Goal: Transaction & Acquisition: Book appointment/travel/reservation

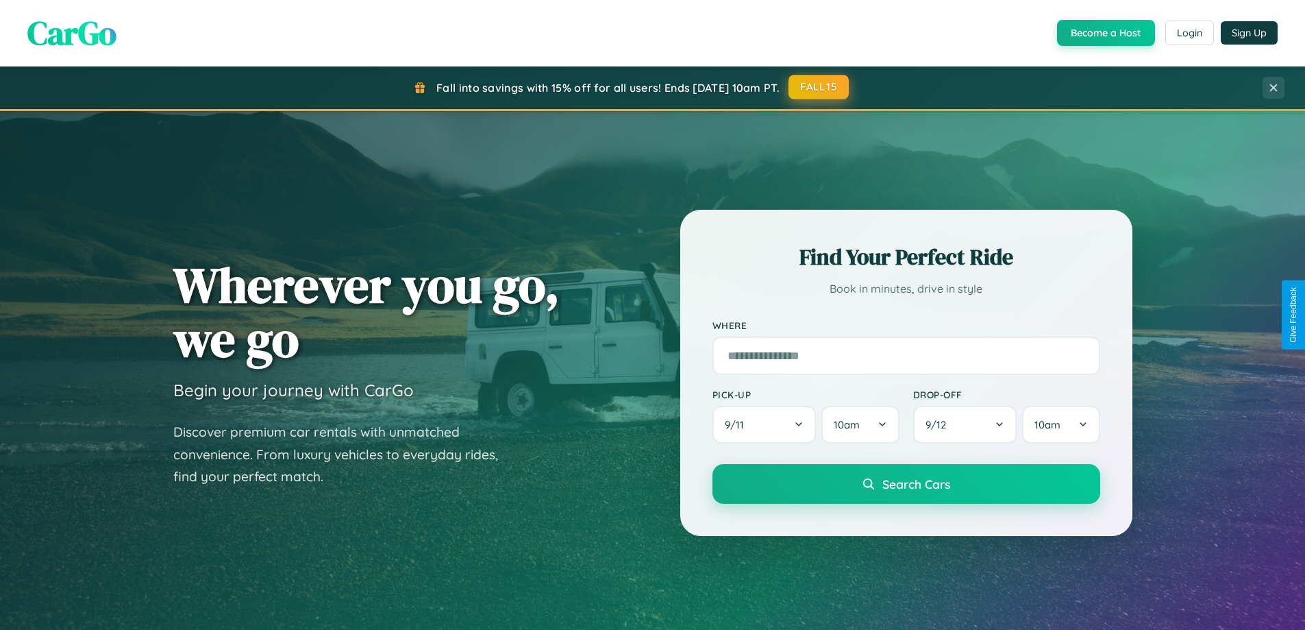
click at [820, 87] on button "FALL15" at bounding box center [819, 87] width 60 height 25
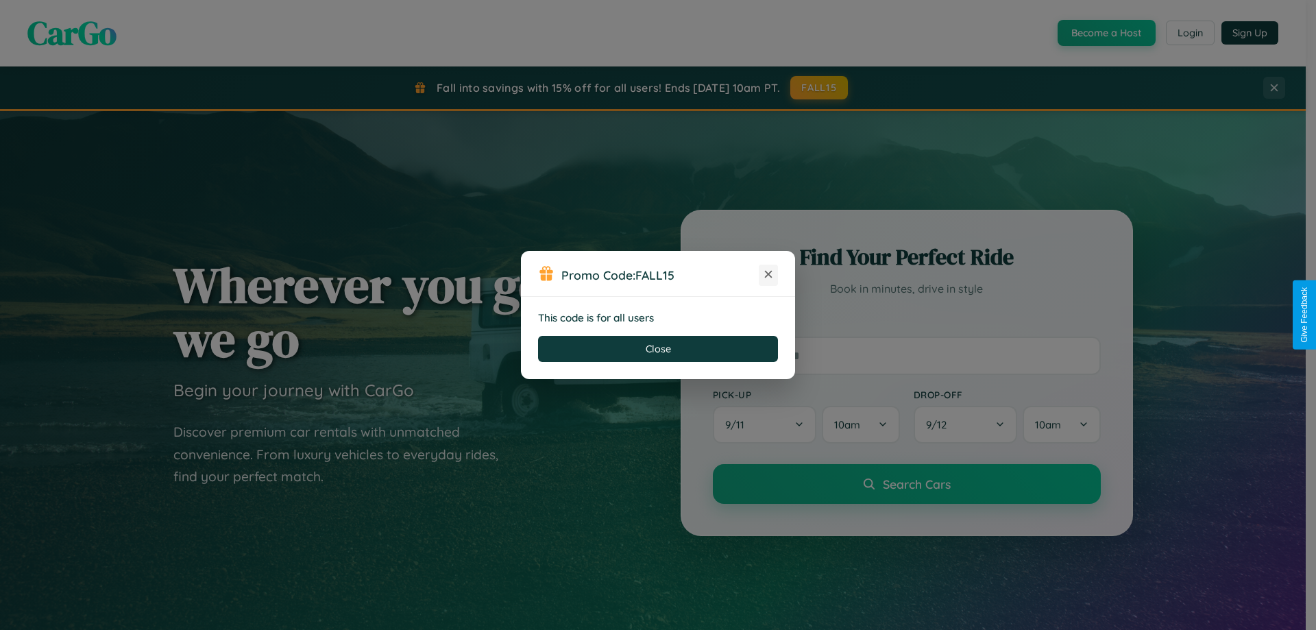
click at [768, 275] on icon at bounding box center [768, 274] width 14 height 14
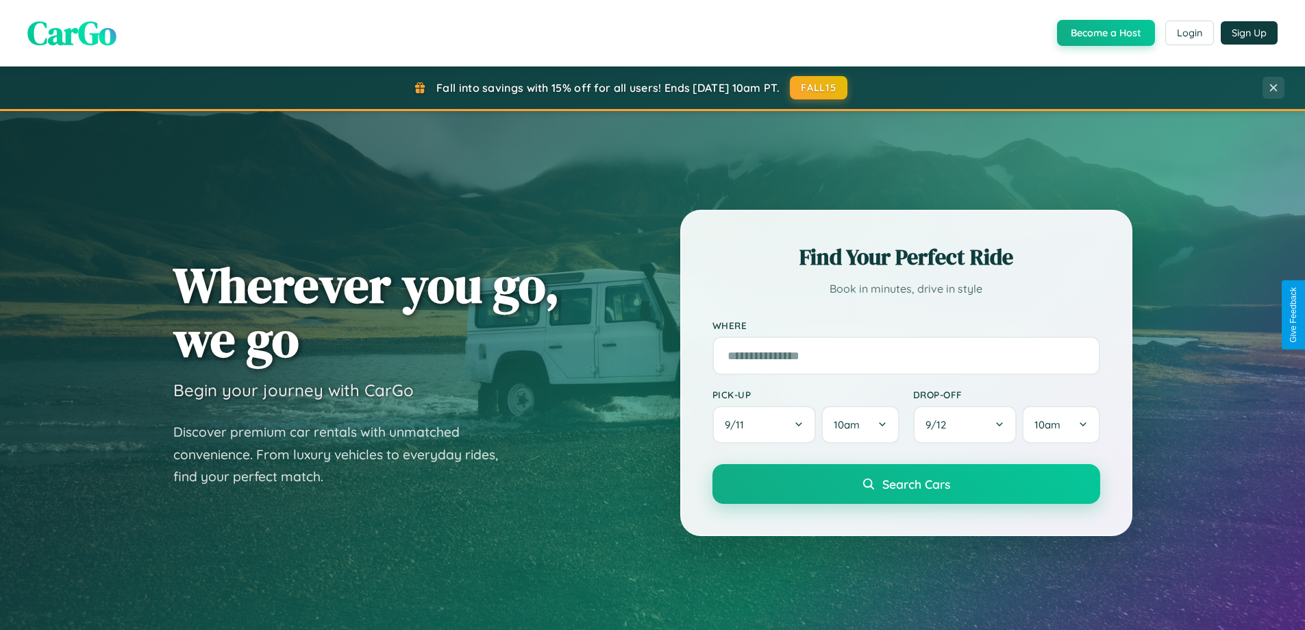
scroll to position [943, 0]
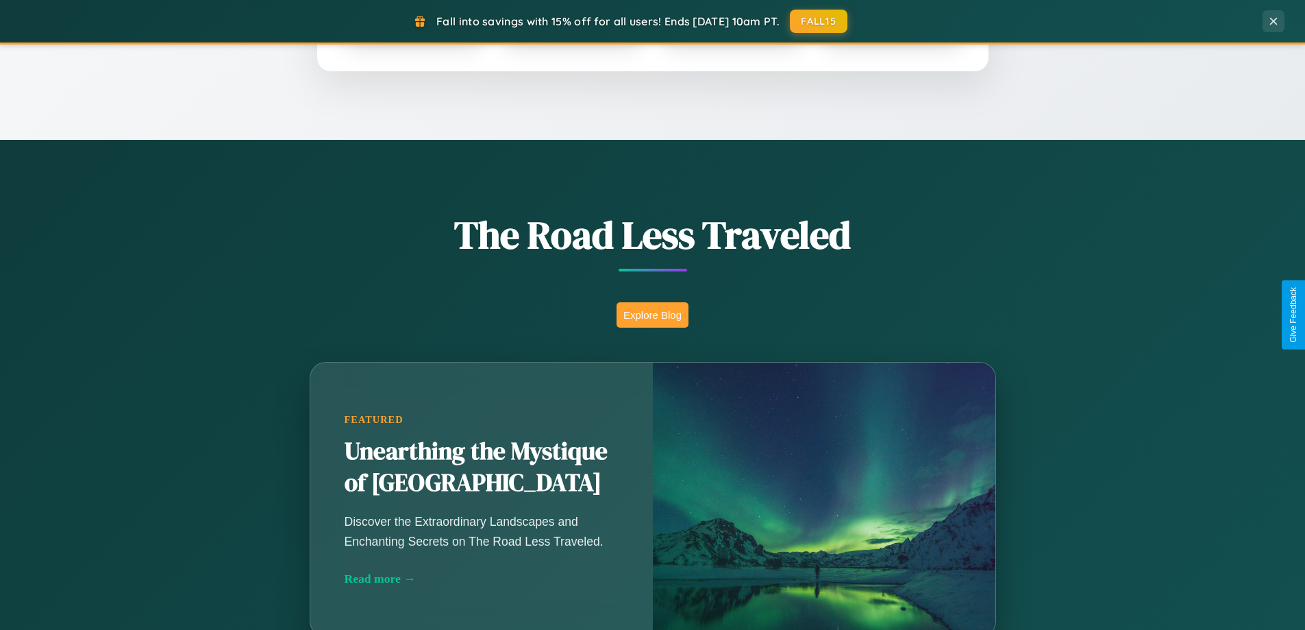
click at [652, 315] on button "Explore Blog" at bounding box center [653, 314] width 72 height 25
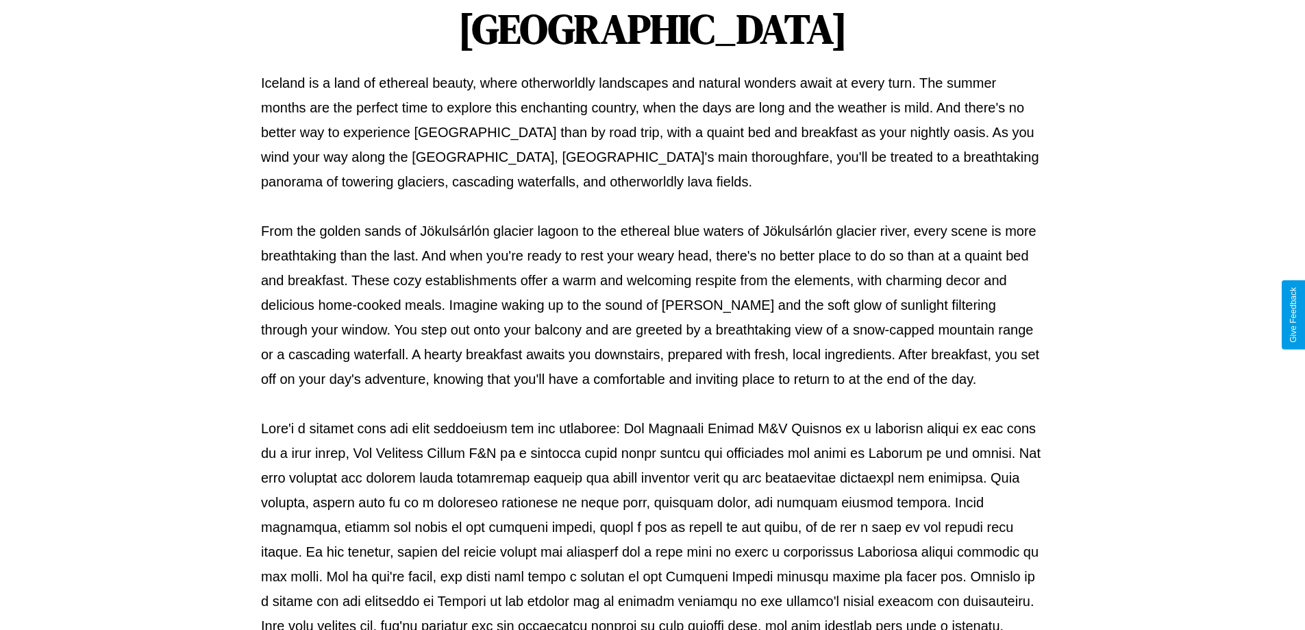
scroll to position [443, 0]
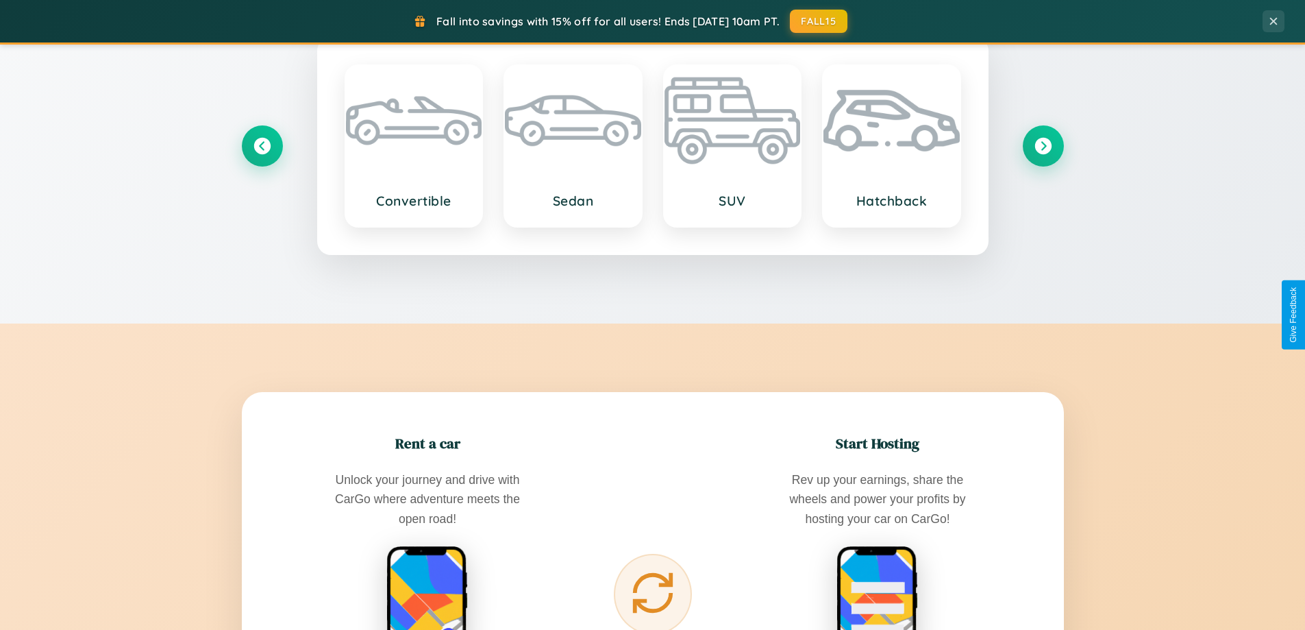
scroll to position [2202, 0]
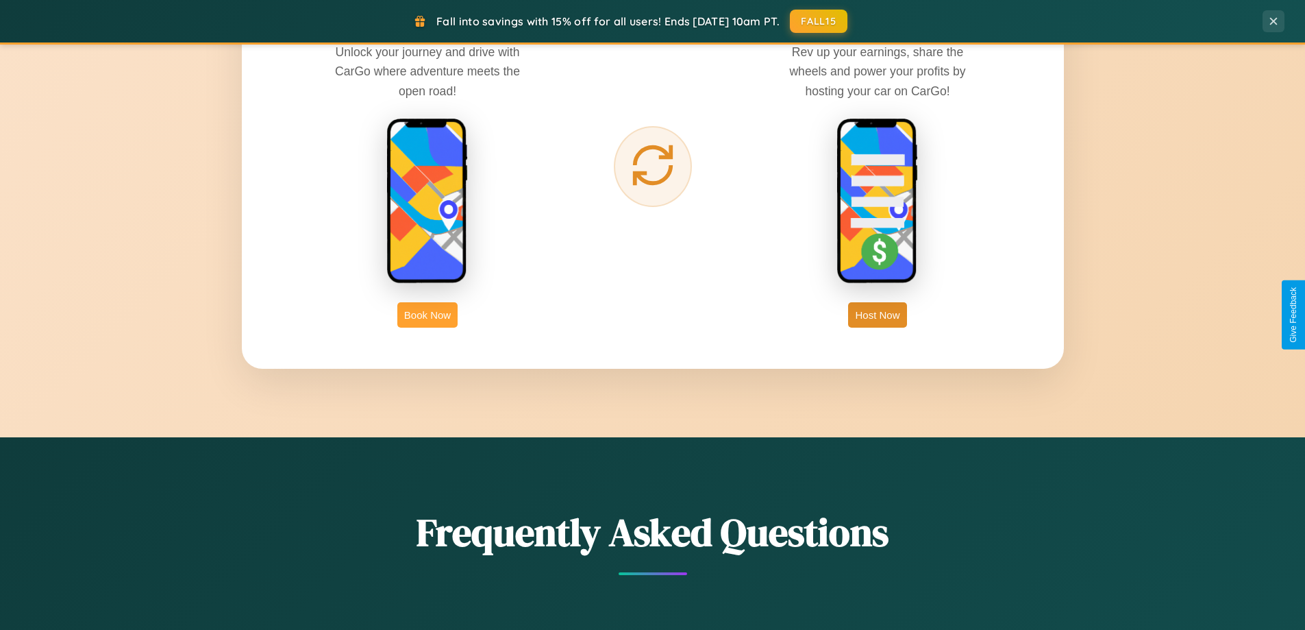
click at [428, 315] on button "Book Now" at bounding box center [427, 314] width 60 height 25
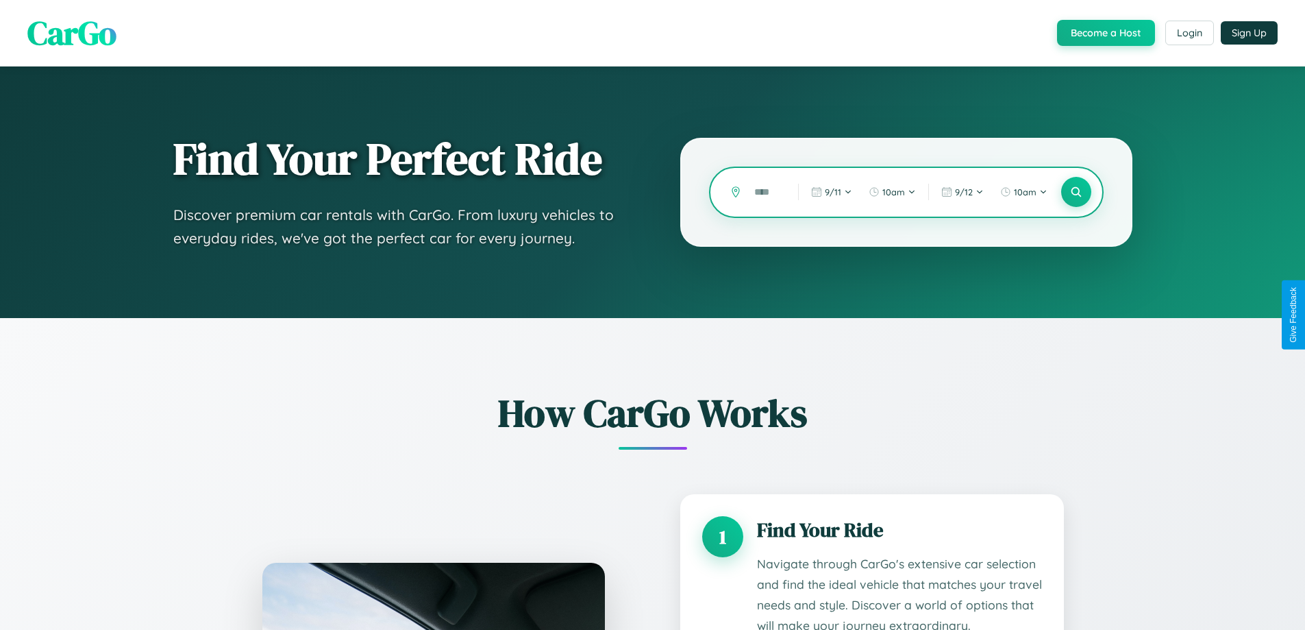
click at [766, 192] on input "text" at bounding box center [766, 192] width 37 height 24
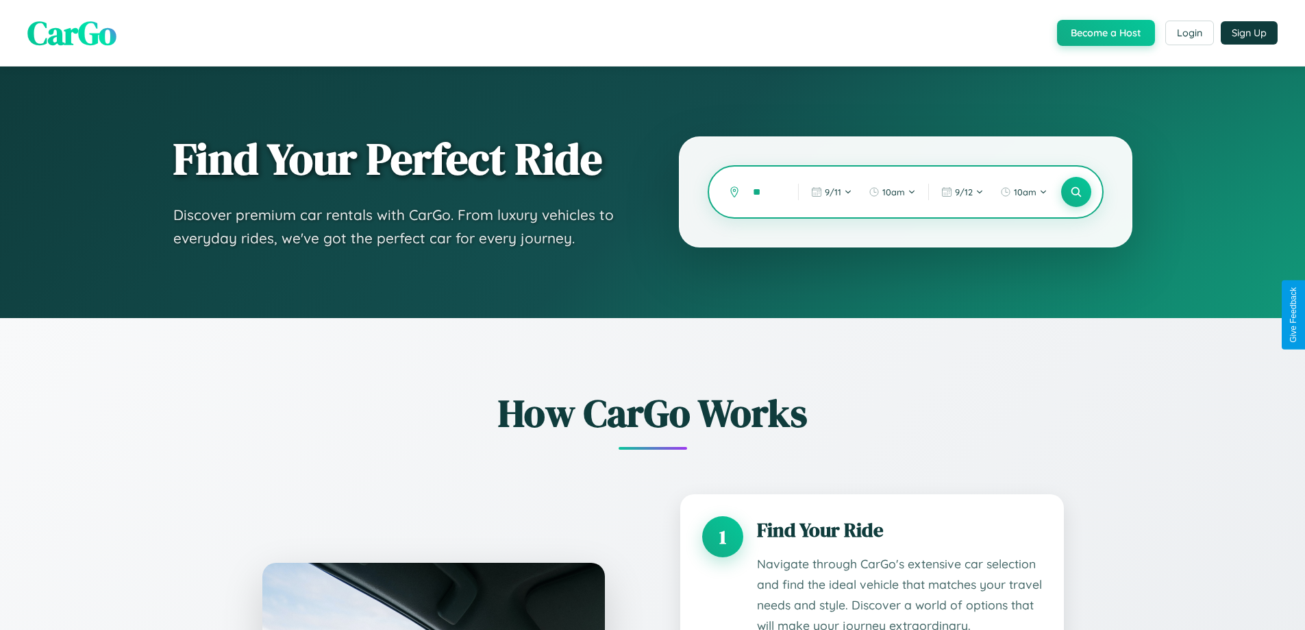
type input "*"
type input "*****"
click at [1076, 192] on icon at bounding box center [1076, 192] width 13 height 13
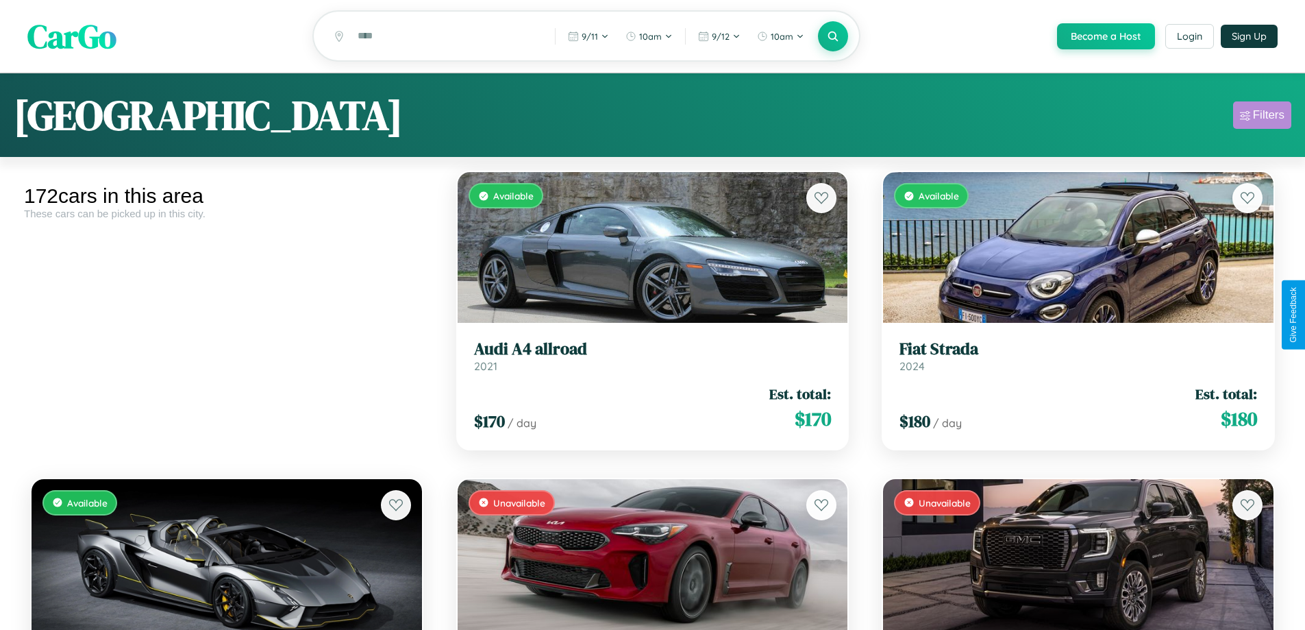
click at [1262, 117] on div "Filters" at bounding box center [1269, 115] width 32 height 14
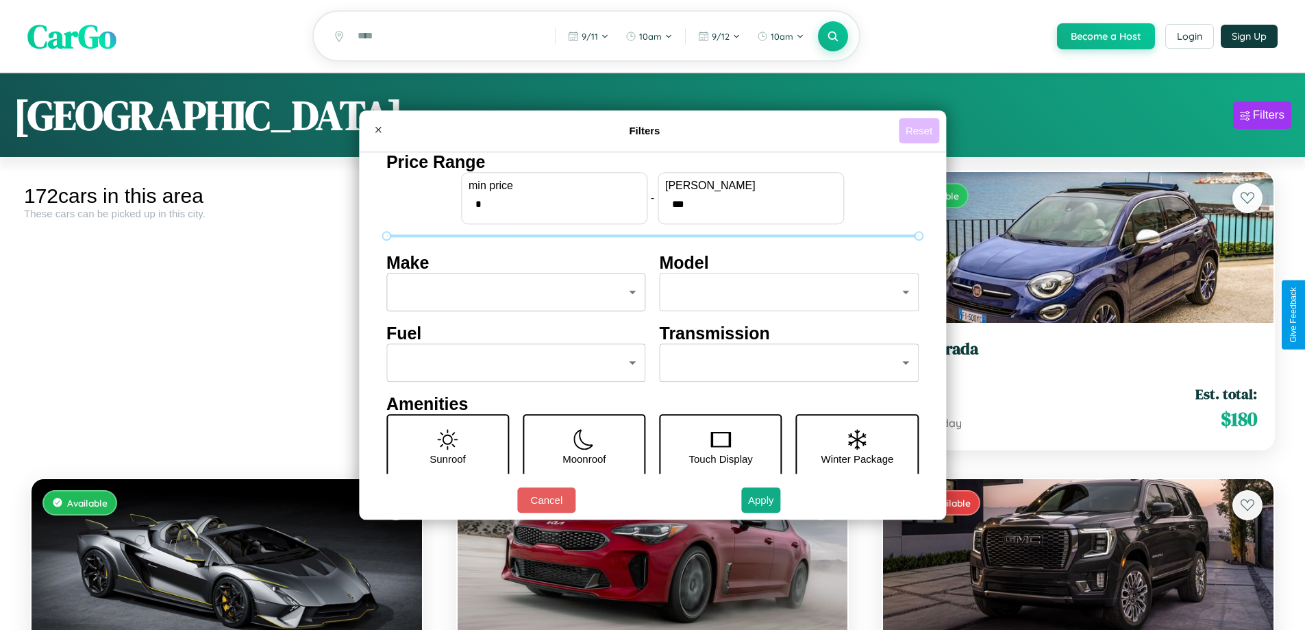
click at [921, 130] on button "Reset" at bounding box center [919, 130] width 40 height 25
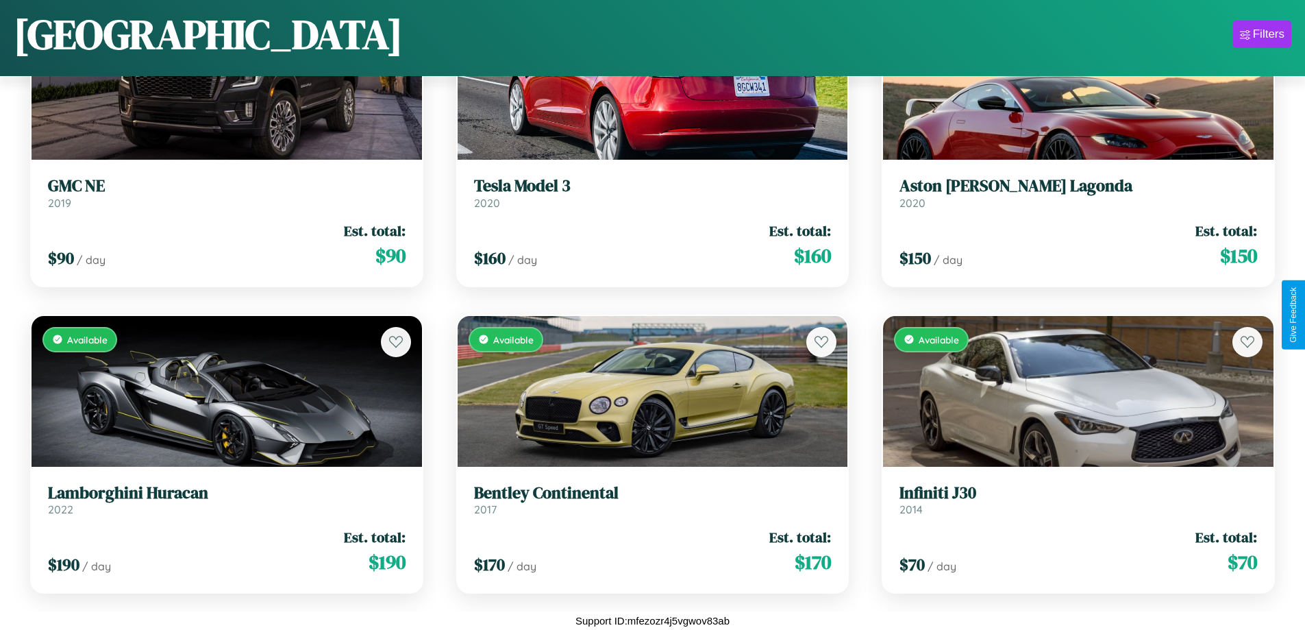
scroll to position [14921, 0]
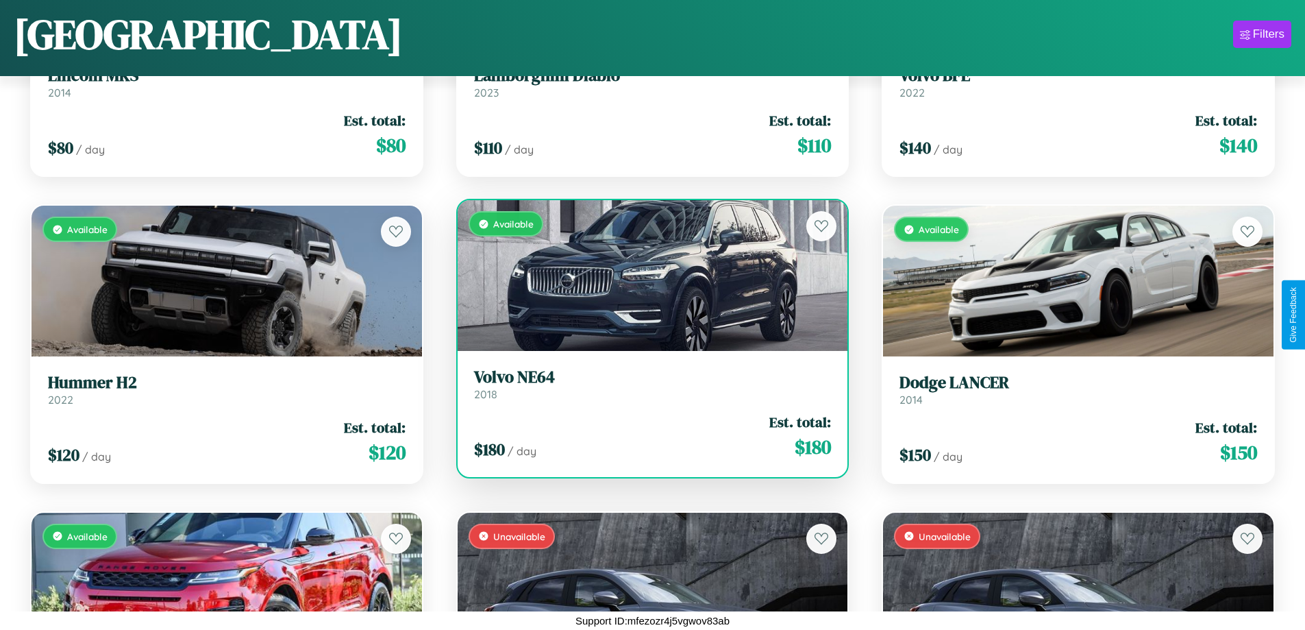
click at [647, 384] on h3 "Volvo NE64" at bounding box center [653, 377] width 358 height 20
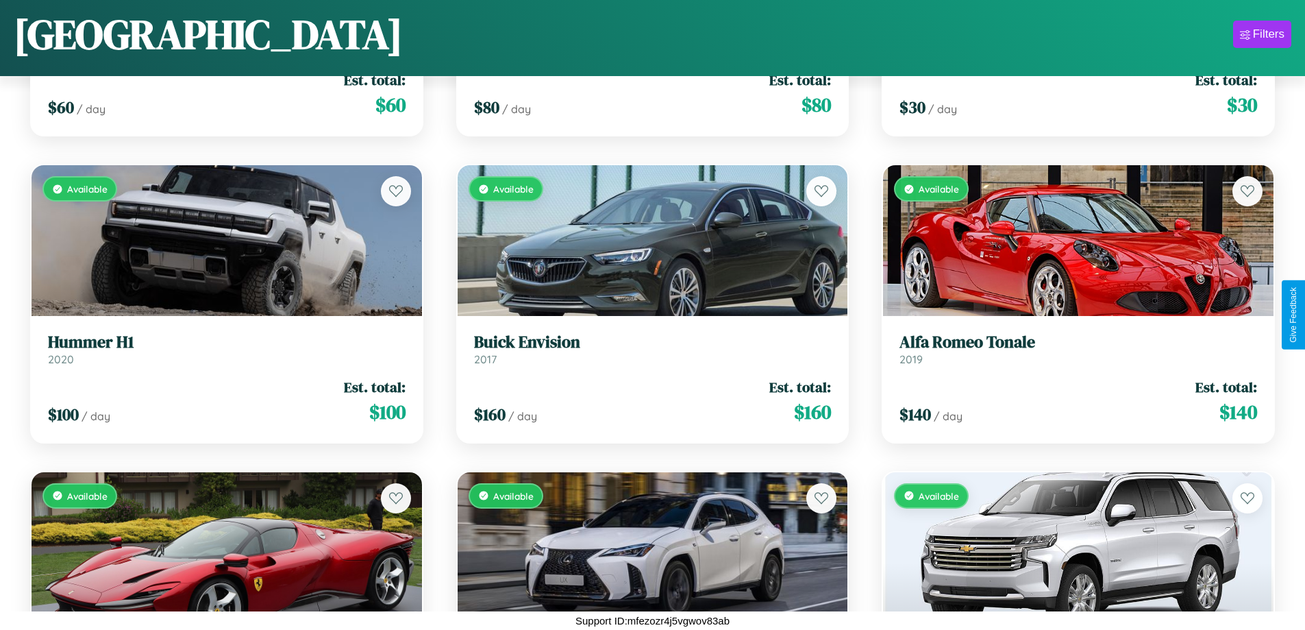
scroll to position [5715, 0]
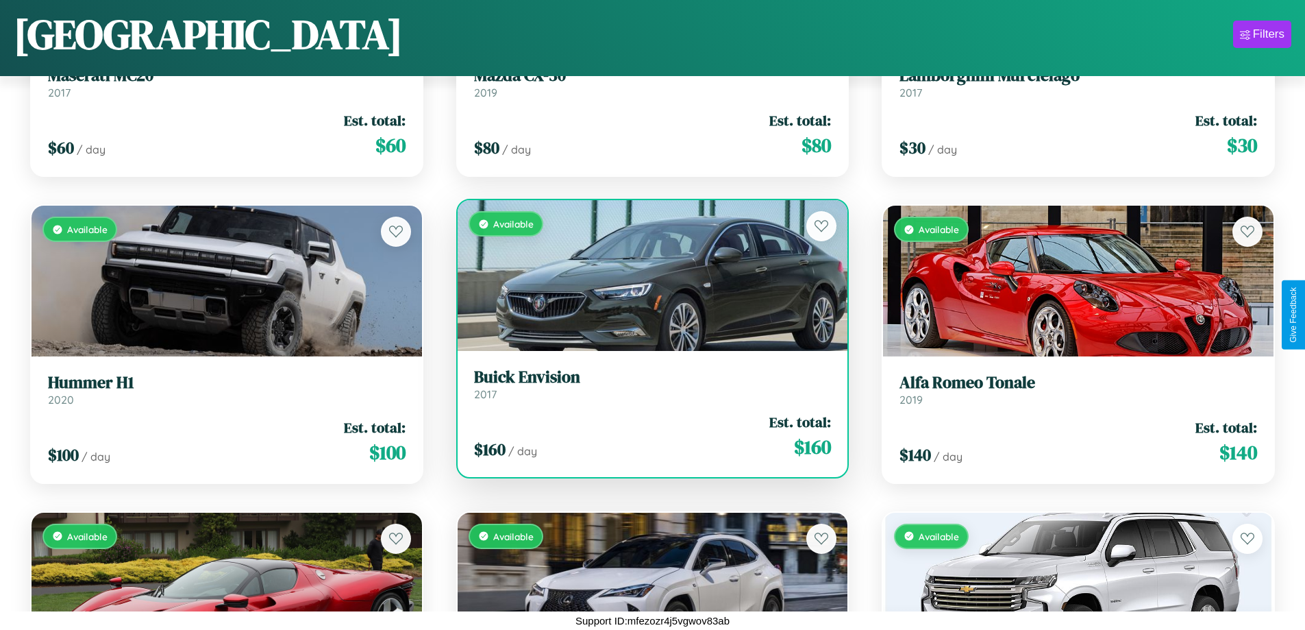
click at [647, 384] on h3 "Buick Envision" at bounding box center [653, 377] width 358 height 20
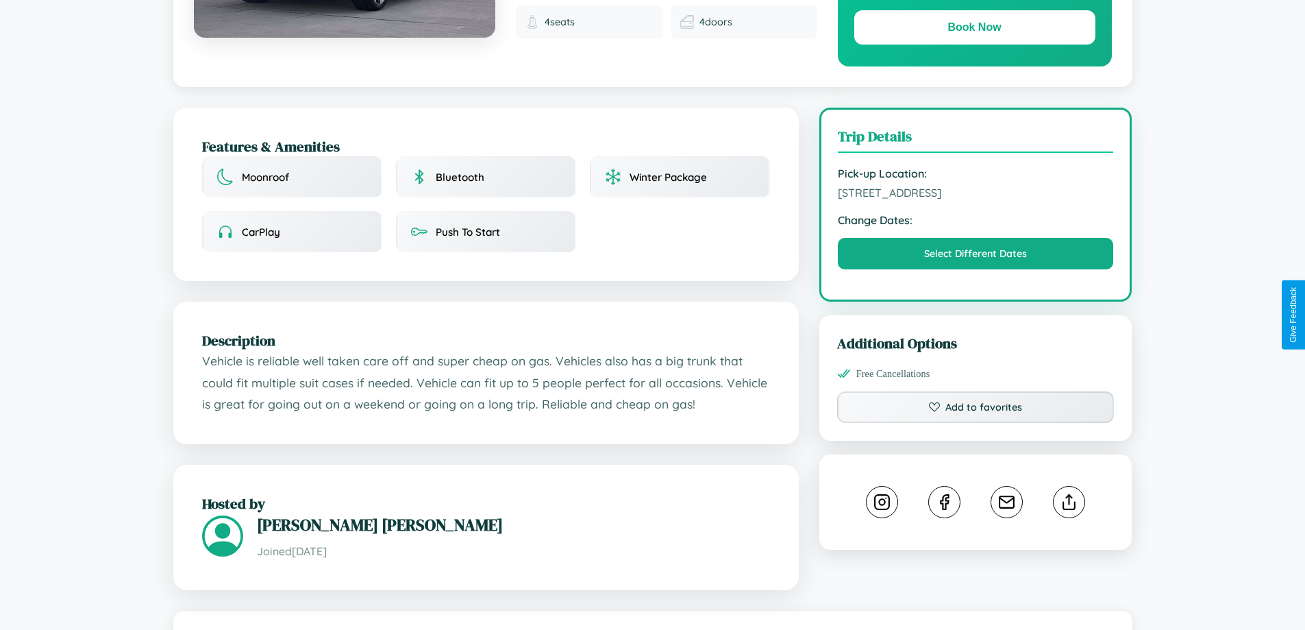
scroll to position [450, 0]
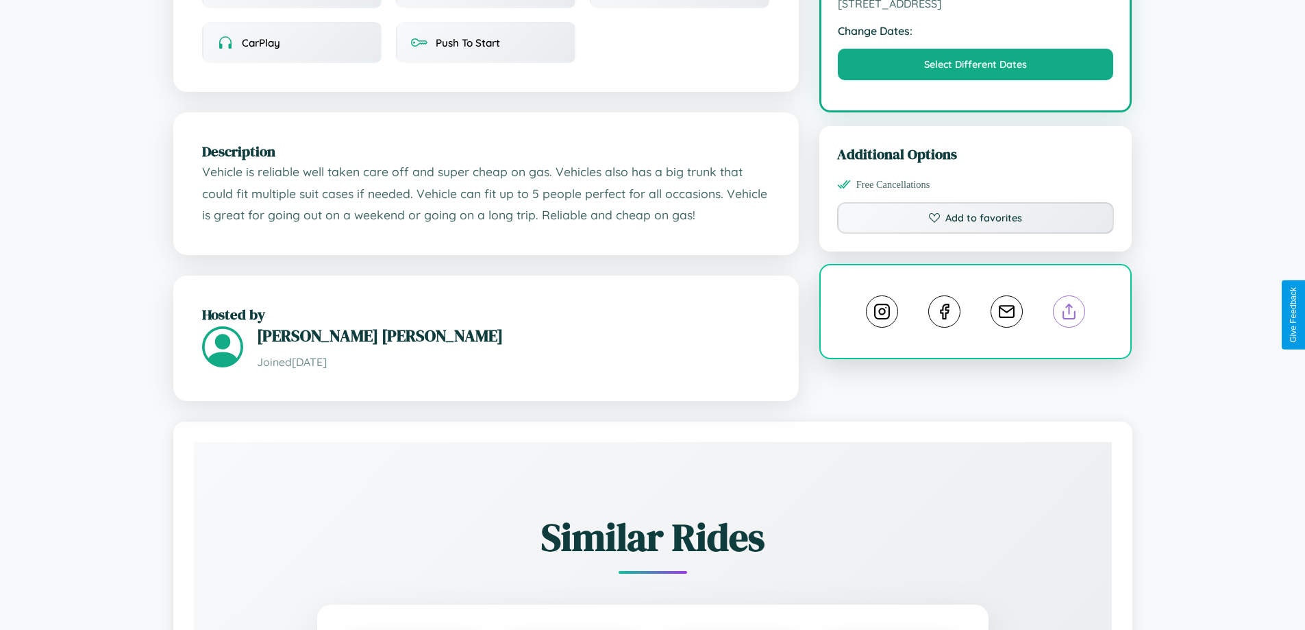
click at [1070, 313] on line at bounding box center [1070, 309] width 0 height 10
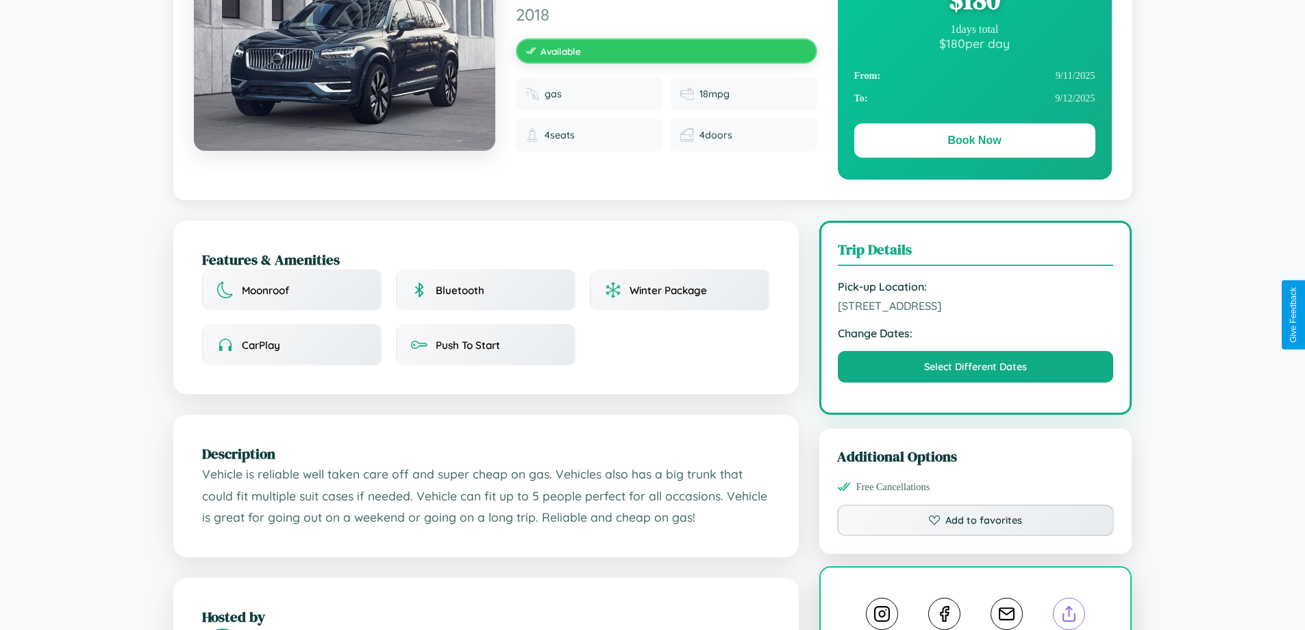
scroll to position [141, 0]
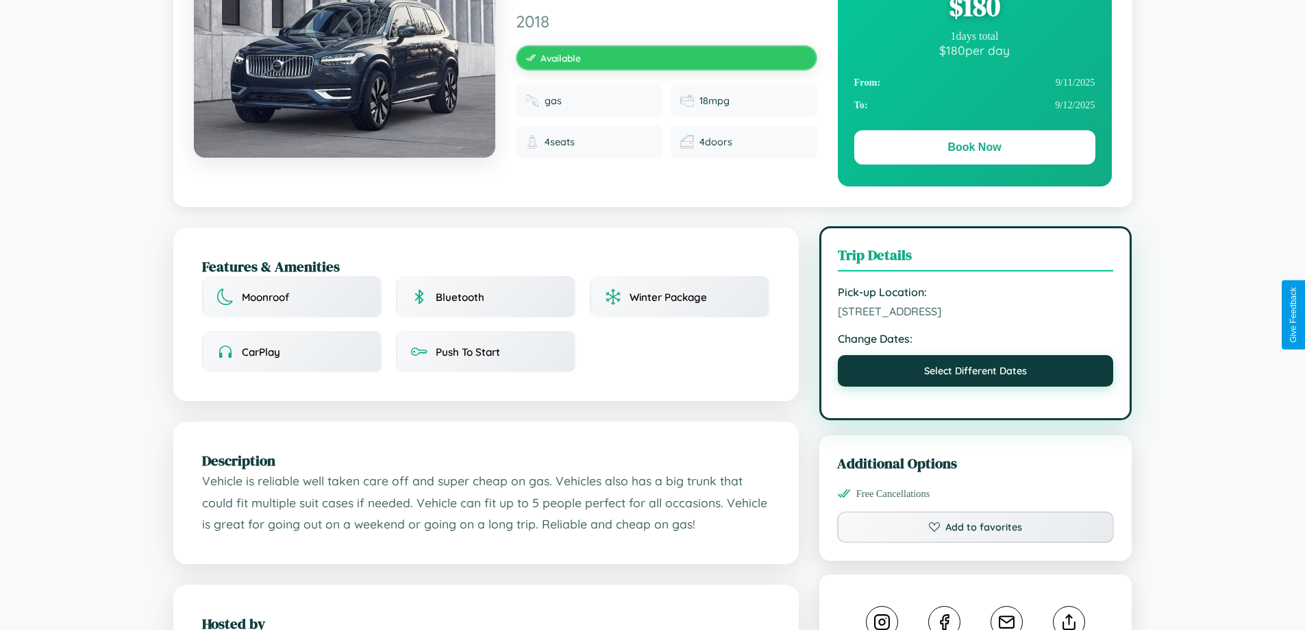
click at [976, 373] on button "Select Different Dates" at bounding box center [976, 371] width 276 height 32
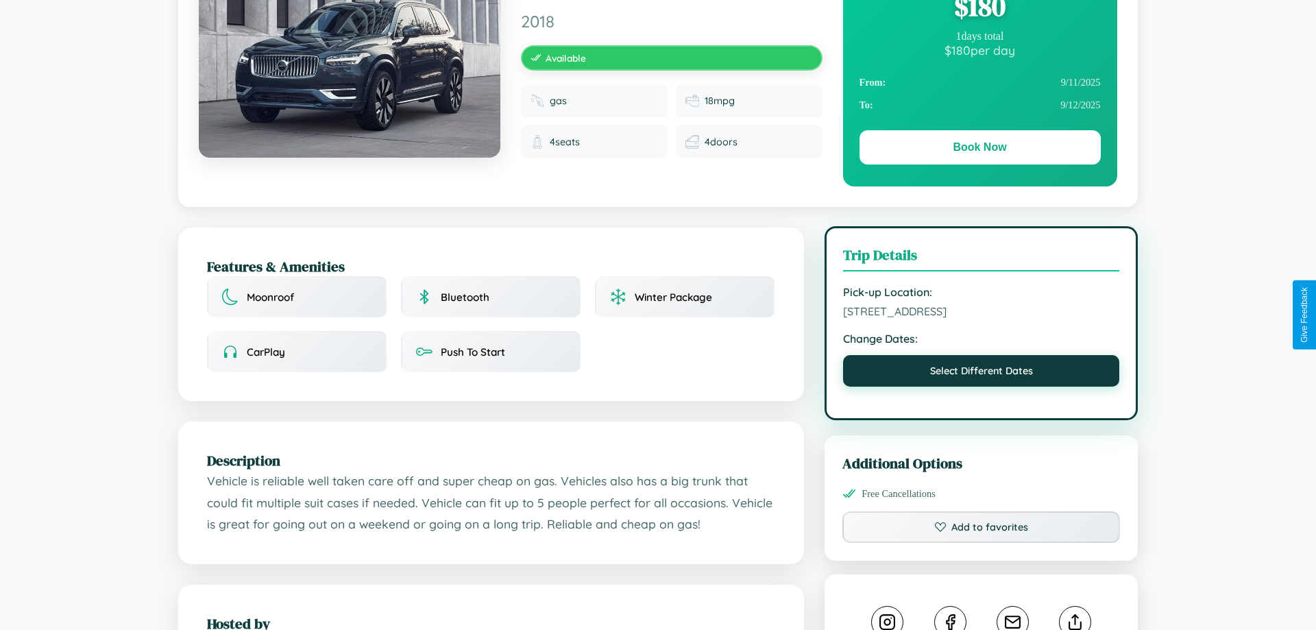
select select "*"
select select "****"
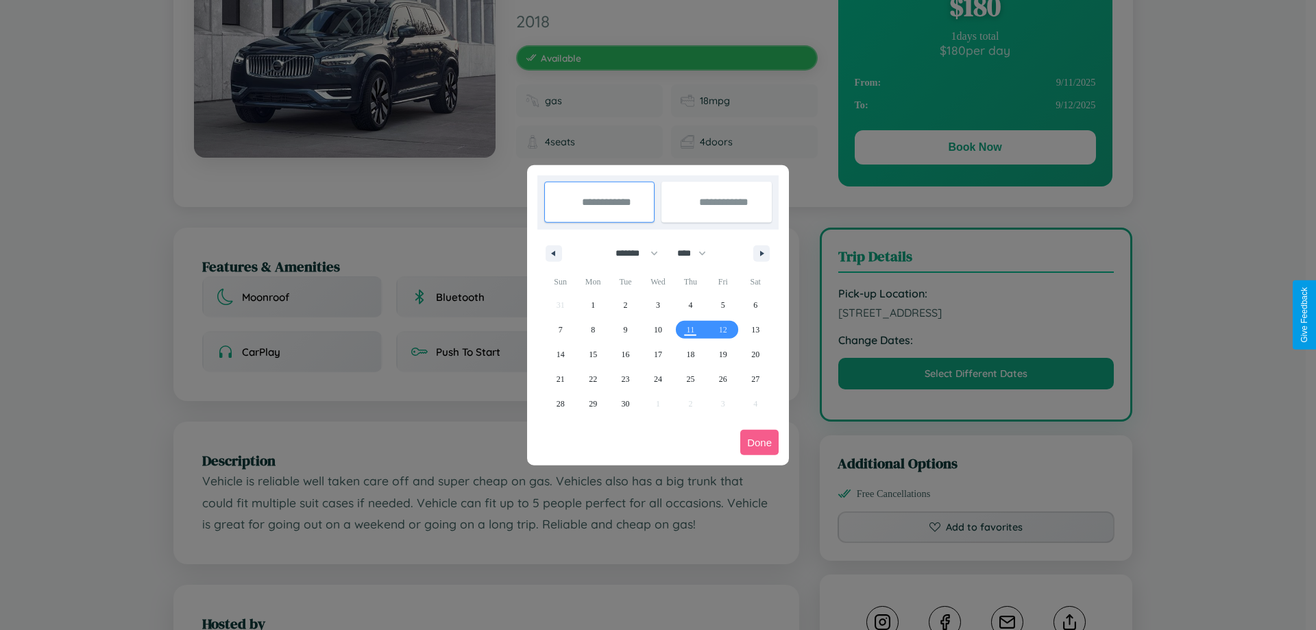
click at [630, 253] on select "******* ******** ***** ***** *** **** **** ****** ********* ******* ******** **…" at bounding box center [634, 253] width 58 height 23
select select "*"
drag, startPoint x: 698, startPoint y: 253, endPoint x: 658, endPoint y: 275, distance: 45.4
click at [698, 253] on select "**** **** **** **** **** **** **** **** **** **** **** **** **** **** **** ****…" at bounding box center [690, 253] width 41 height 23
select select "****"
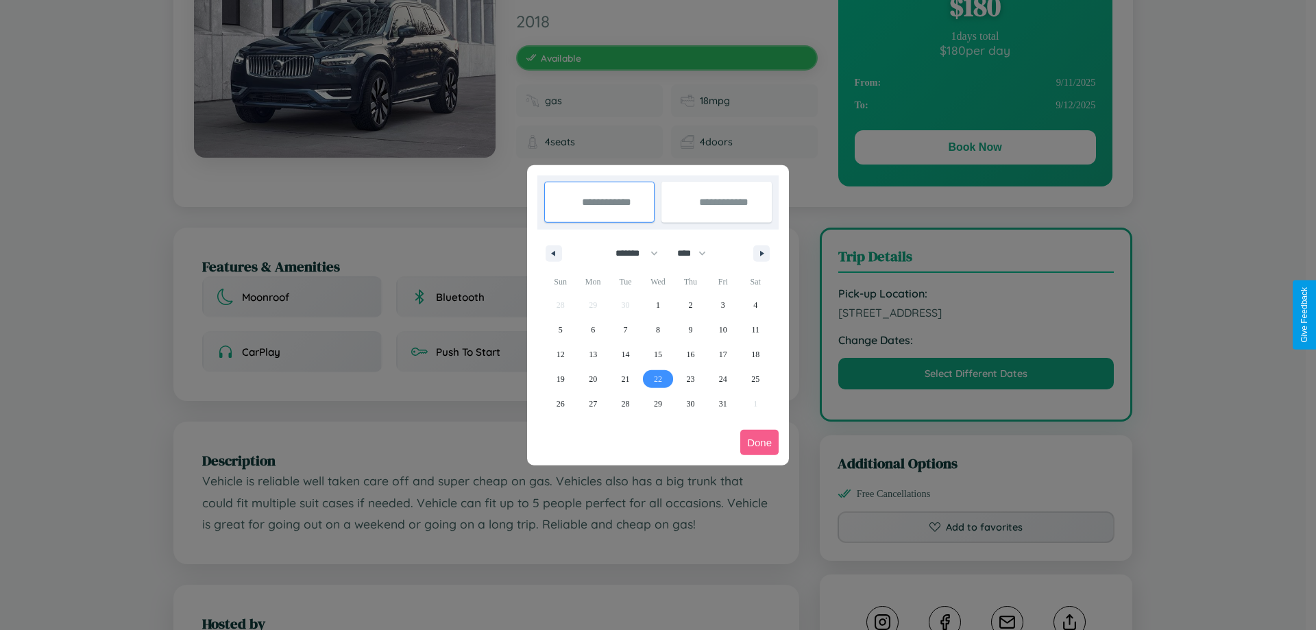
click at [657, 378] on span "22" at bounding box center [658, 379] width 8 height 25
type input "**********"
click at [625, 403] on span "28" at bounding box center [625, 403] width 8 height 25
type input "**********"
click at [759, 442] on button "Done" at bounding box center [759, 442] width 38 height 25
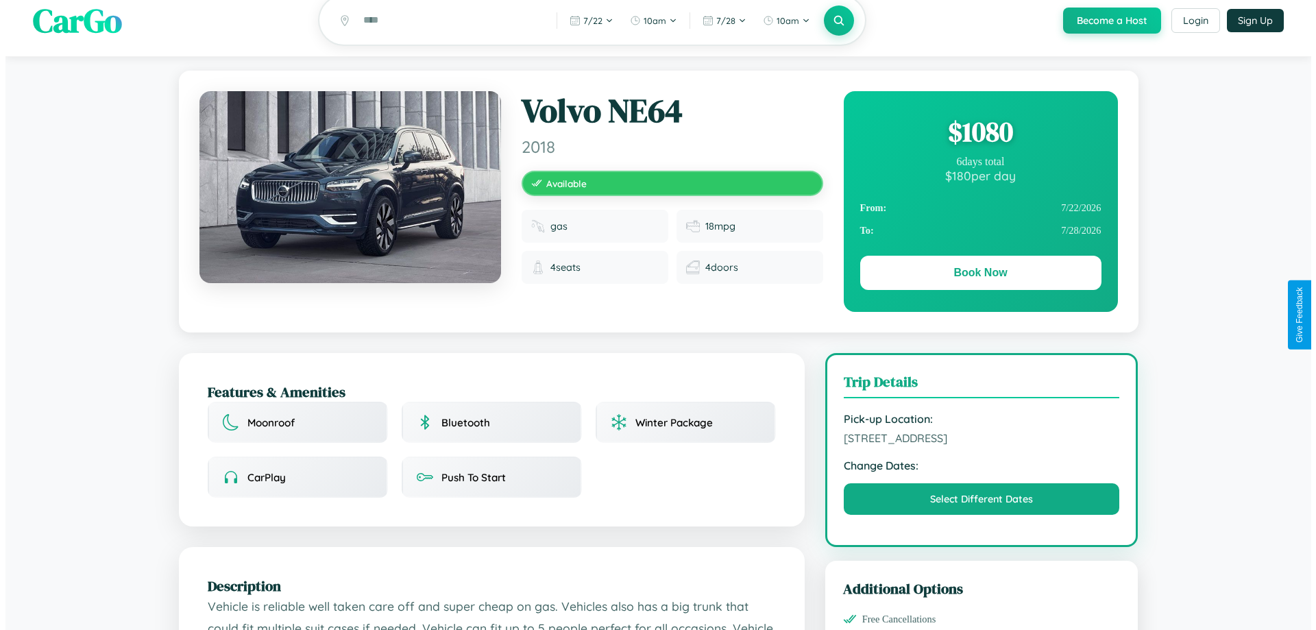
scroll to position [0, 0]
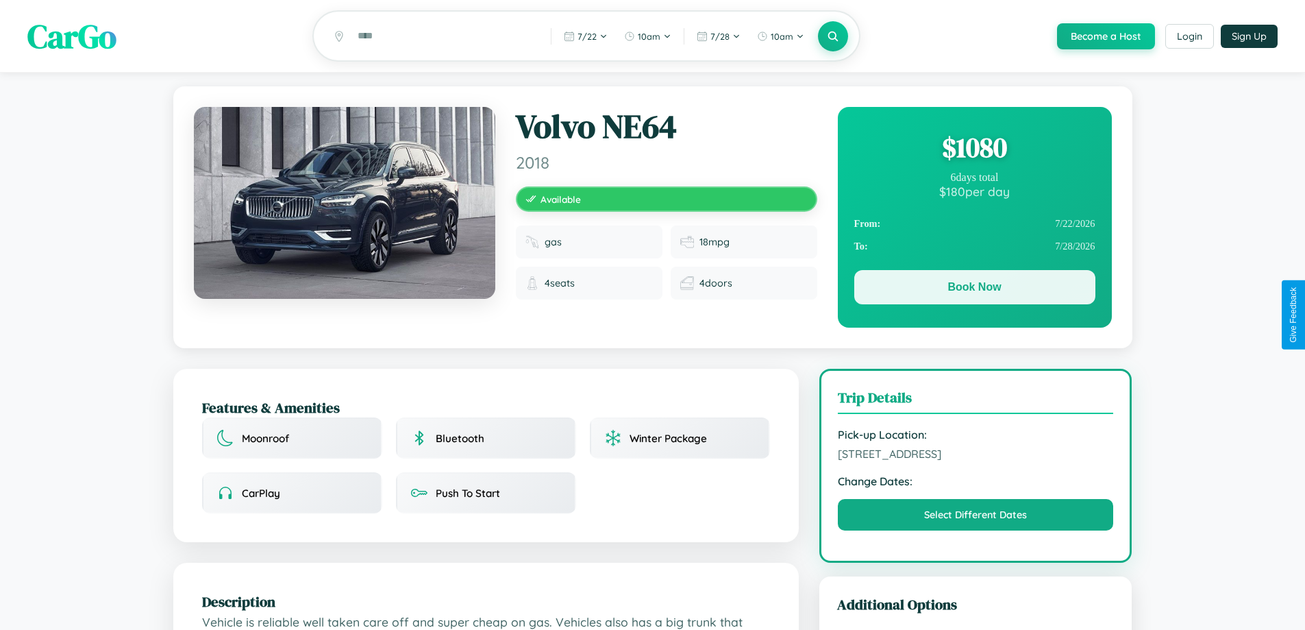
click at [974, 290] on button "Book Now" at bounding box center [974, 287] width 241 height 34
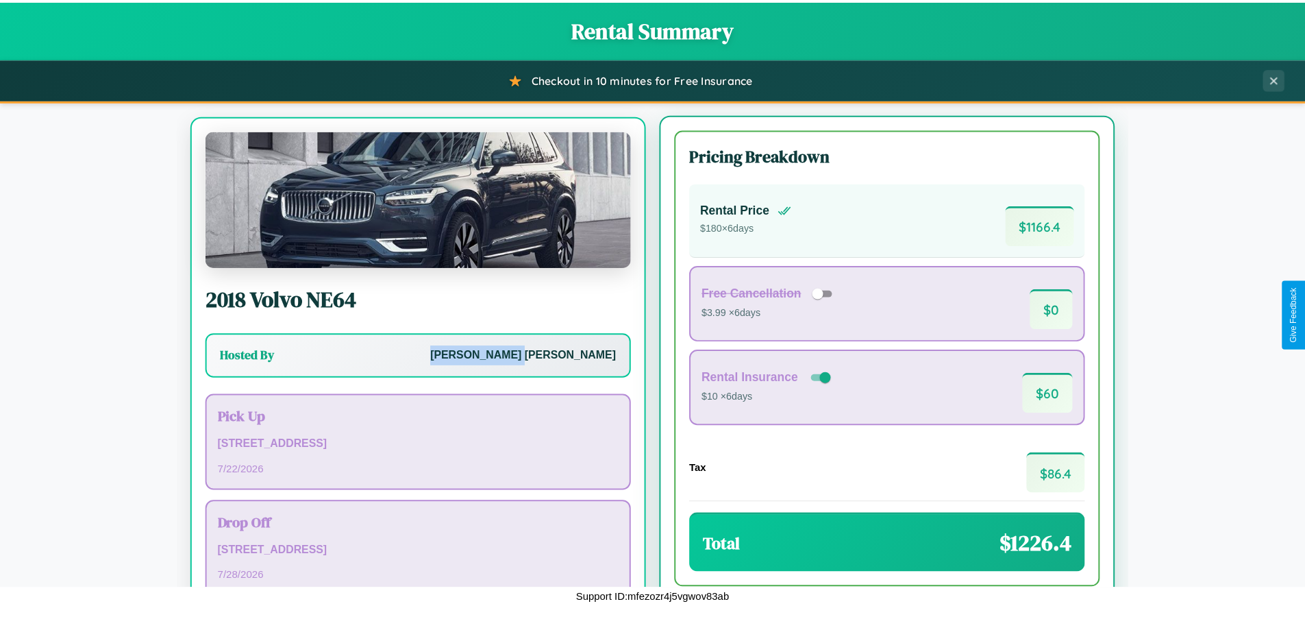
scroll to position [64, 0]
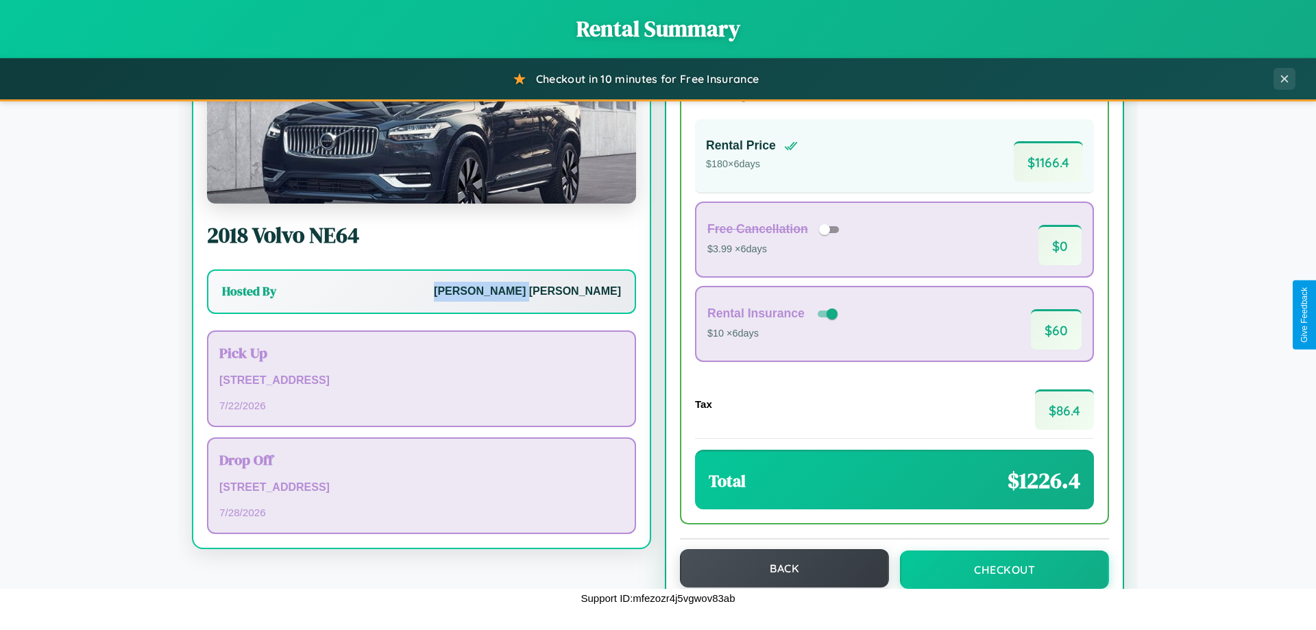
click at [778, 568] on button "Back" at bounding box center [784, 568] width 209 height 38
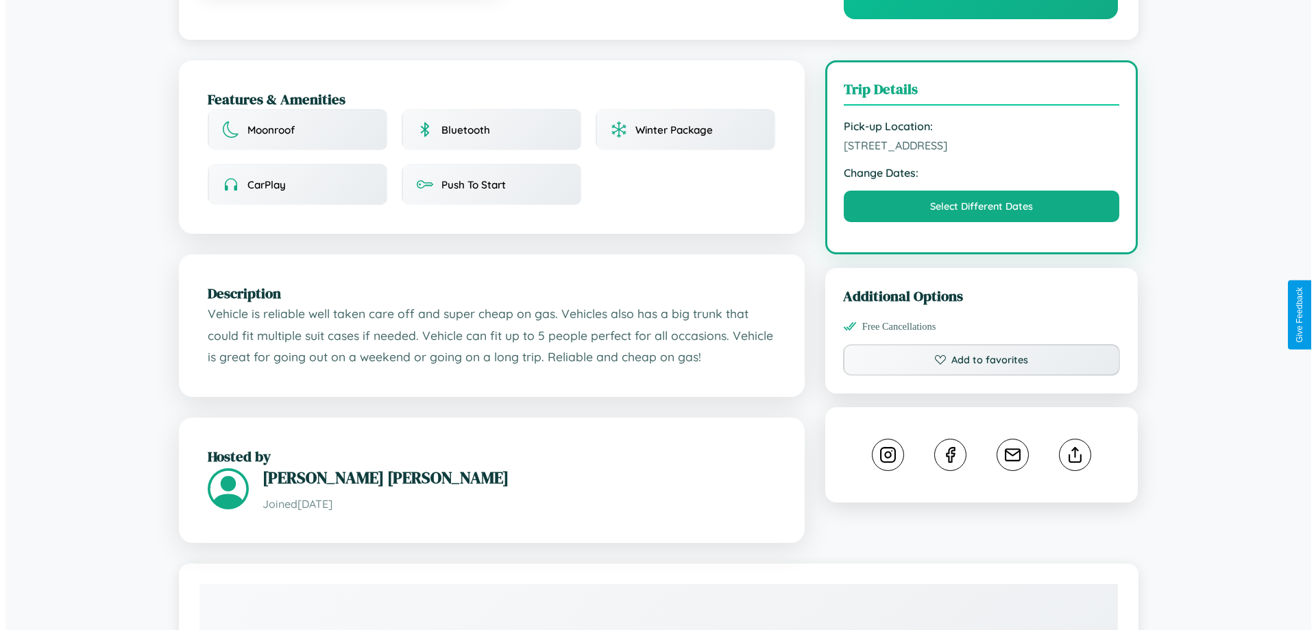
scroll to position [356, 0]
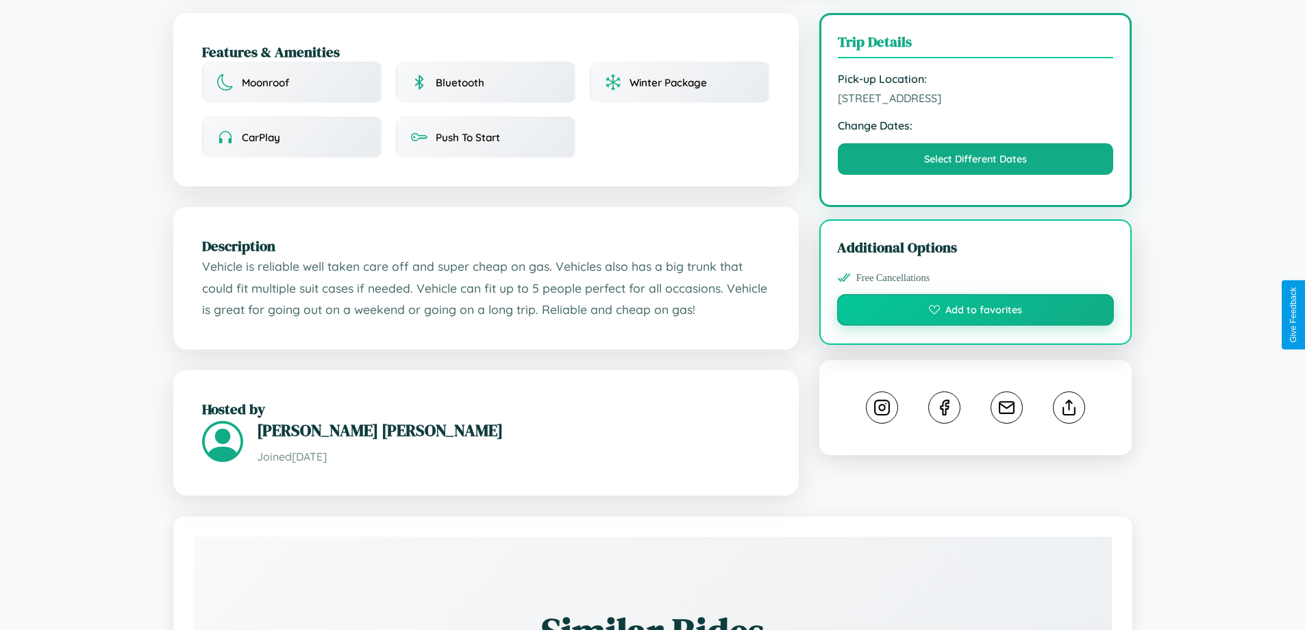
click at [976, 312] on button "Add to favorites" at bounding box center [976, 310] width 278 height 32
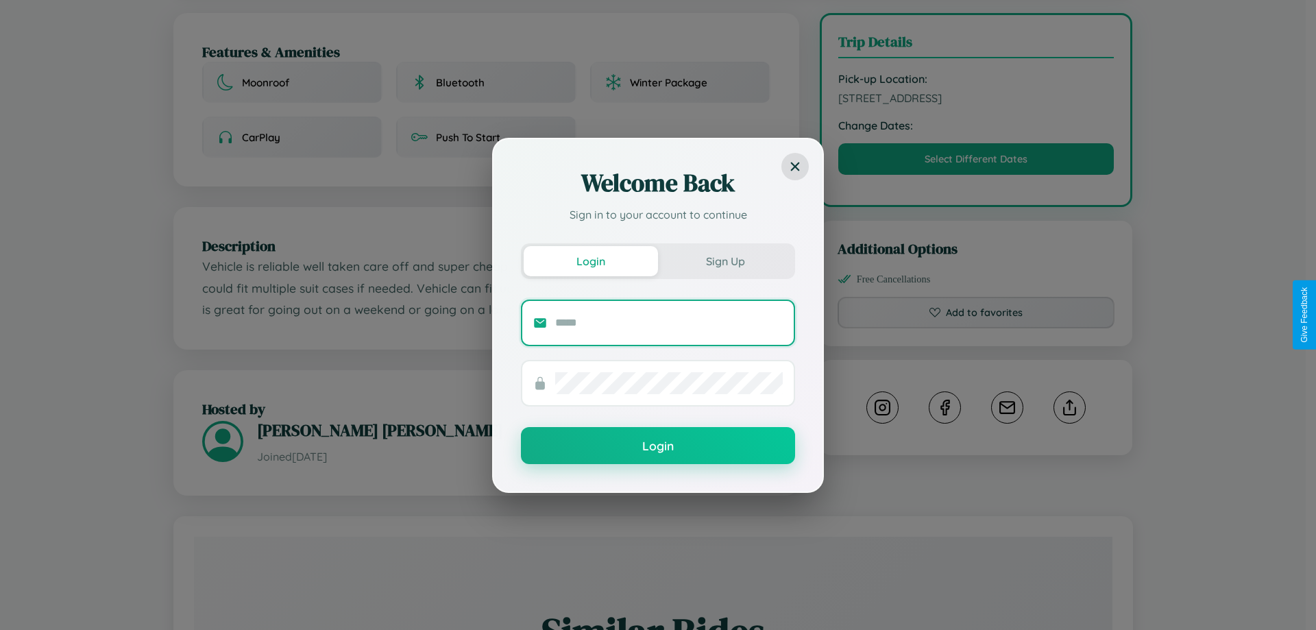
click at [669, 322] on input "text" at bounding box center [668, 323] width 227 height 22
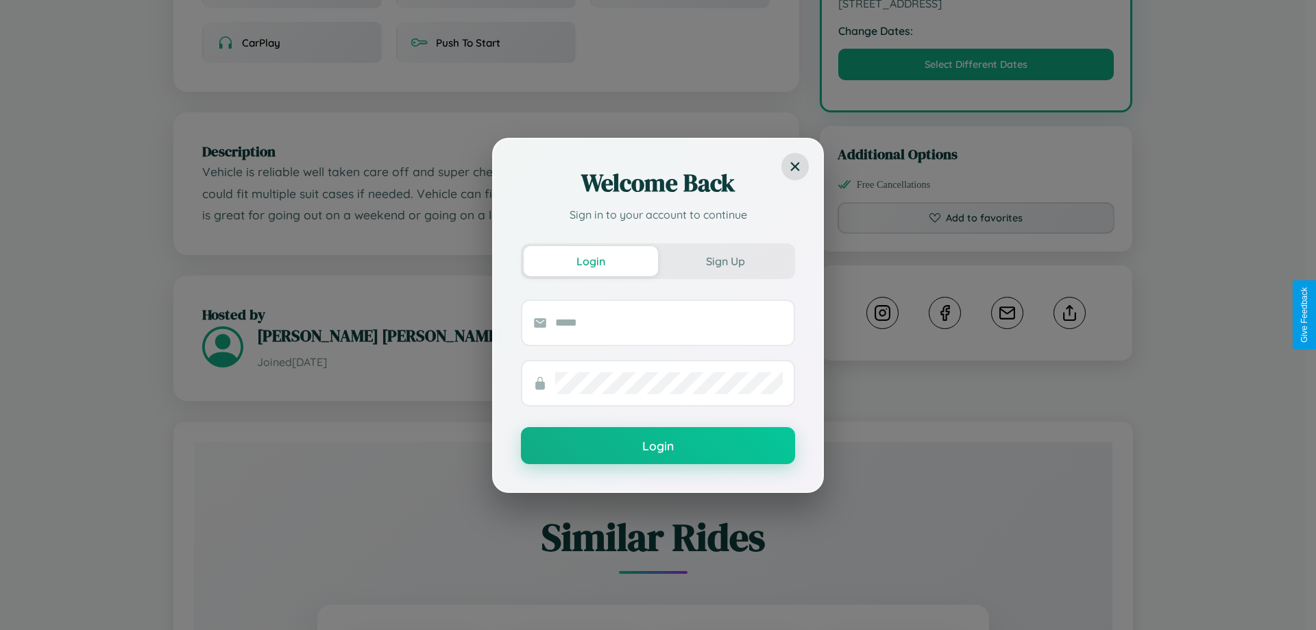
click at [1069, 315] on div "Welcome Back Sign in to your account to continue Login Sign Up Login" at bounding box center [658, 315] width 1316 height 630
click at [976, 66] on div "Welcome Back Sign in to your account to continue Login Sign Up Login" at bounding box center [658, 315] width 1316 height 630
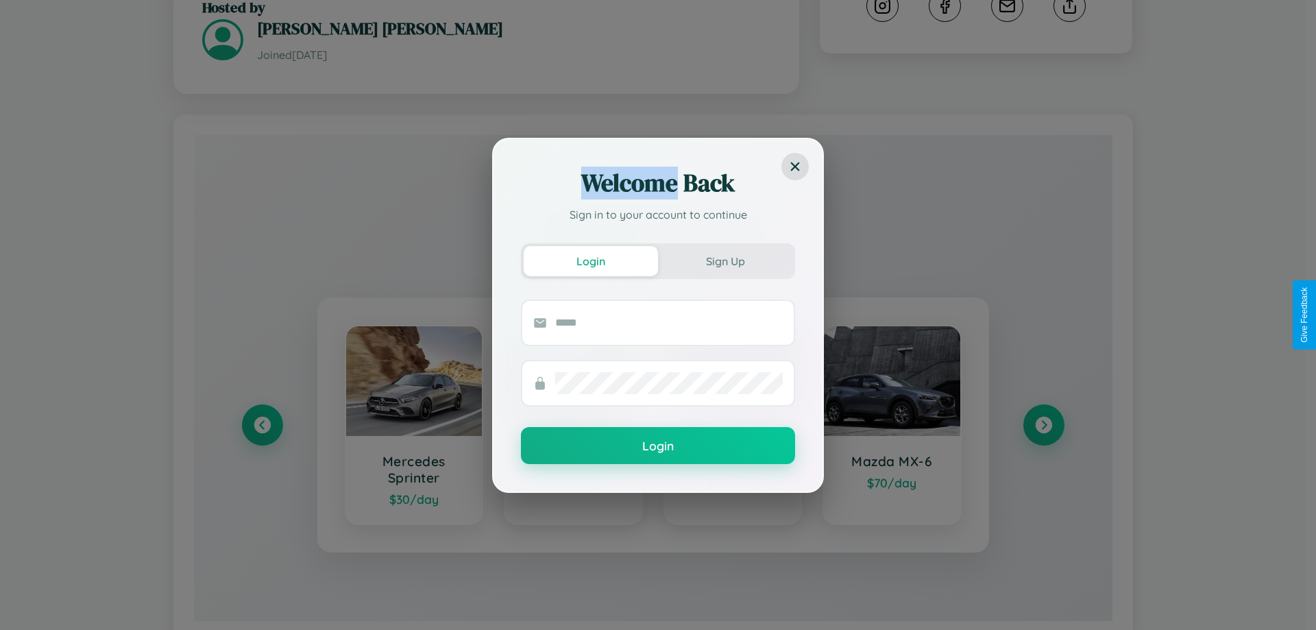
scroll to position [803, 0]
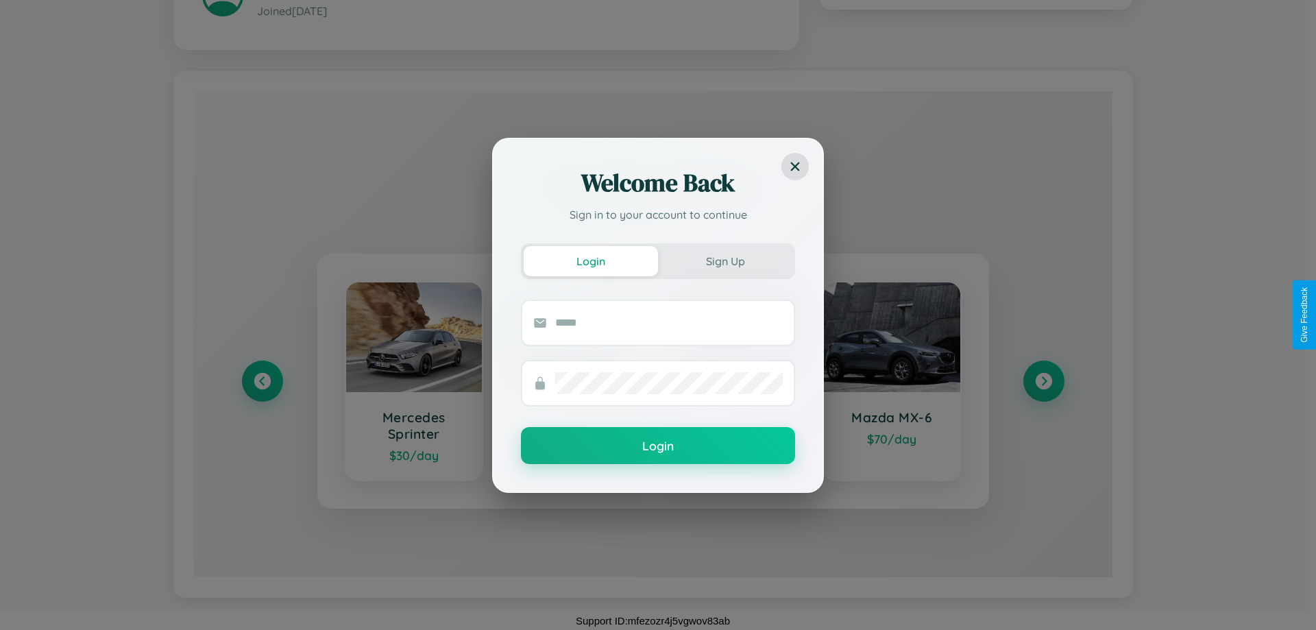
click at [1043, 380] on div "Welcome Back Sign in to your account to continue Login Sign Up Login" at bounding box center [658, 315] width 1316 height 630
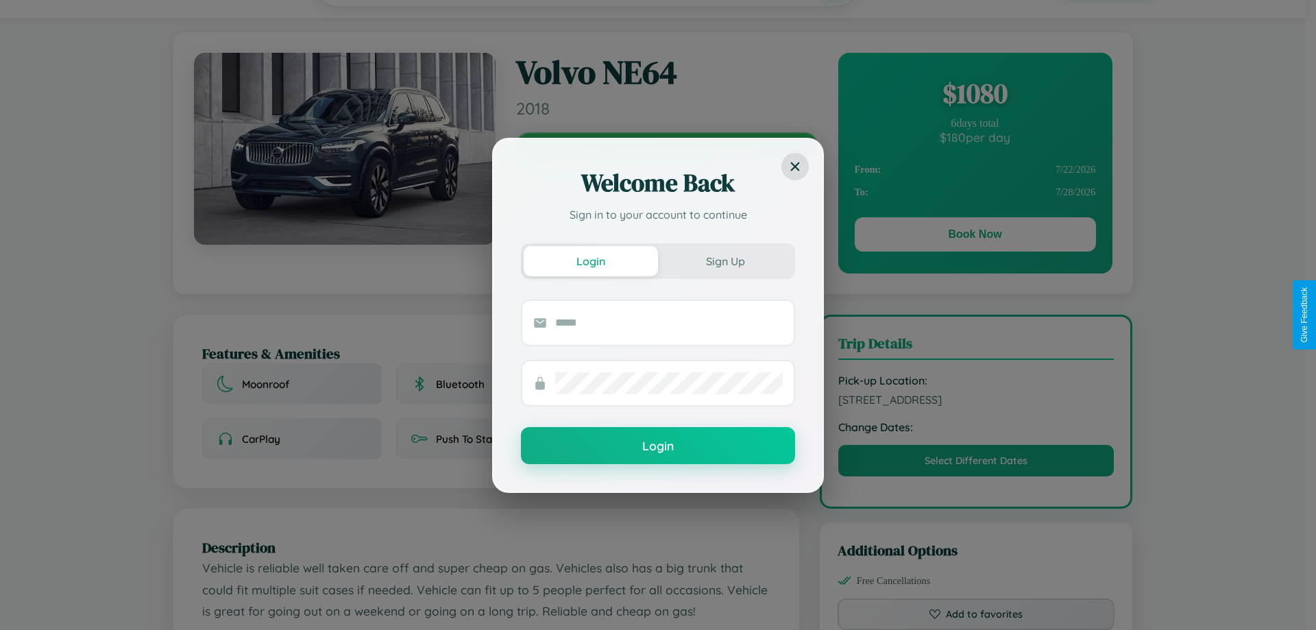
scroll to position [0, 0]
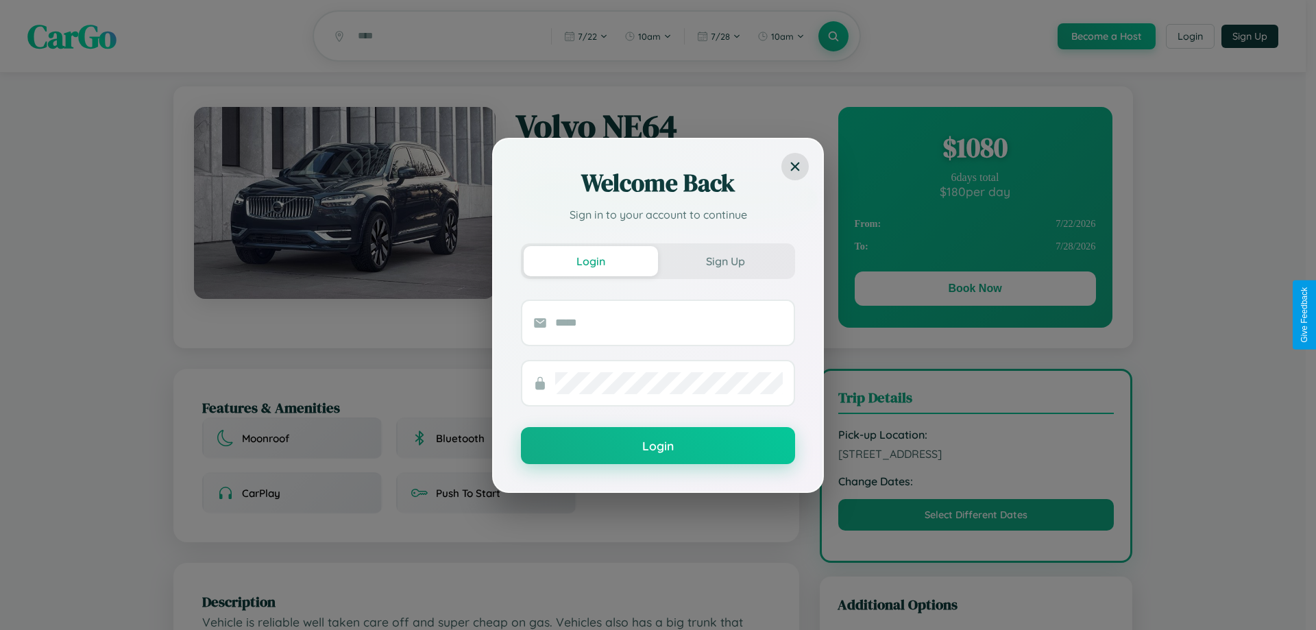
click at [974, 291] on div "Welcome Back Sign in to your account to continue Login Sign Up Login" at bounding box center [658, 315] width 1316 height 630
